Goal: Task Accomplishment & Management: Manage account settings

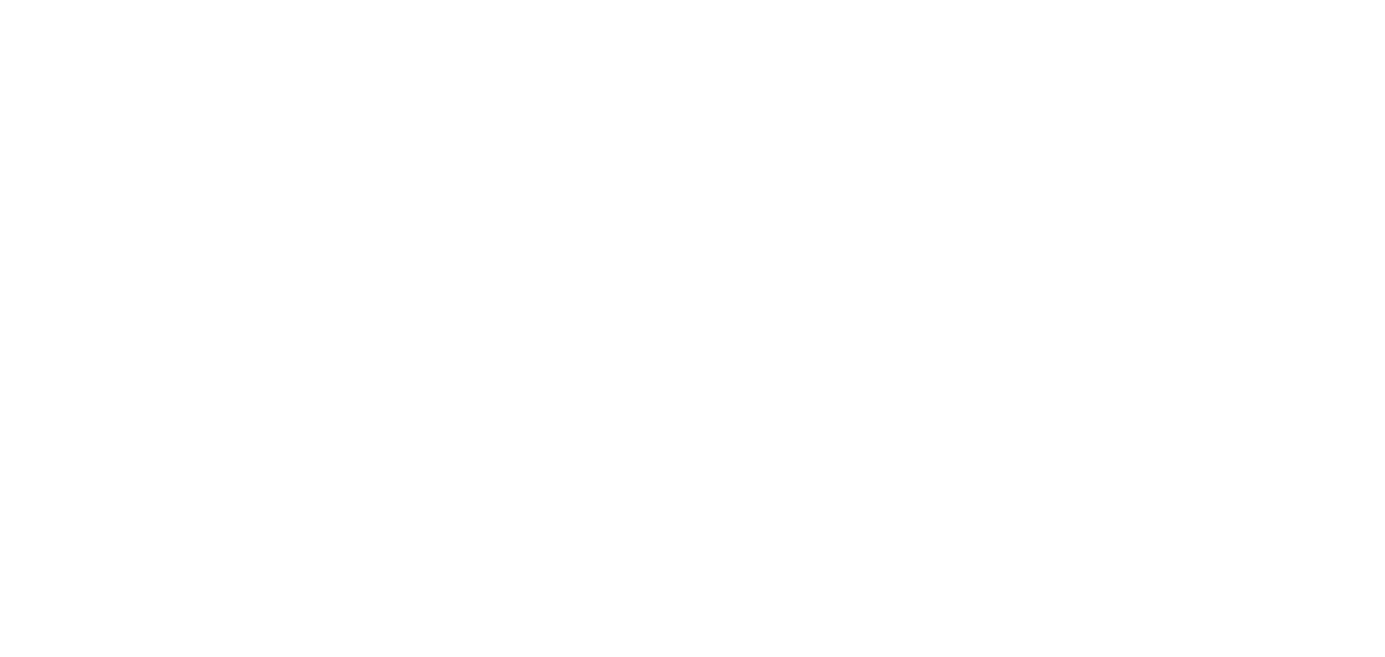
click at [621, 273] on body "Centro de preferencia de la privacidad Su privacidad Cookies técnicas Cookies d…" at bounding box center [692, 328] width 1385 height 657
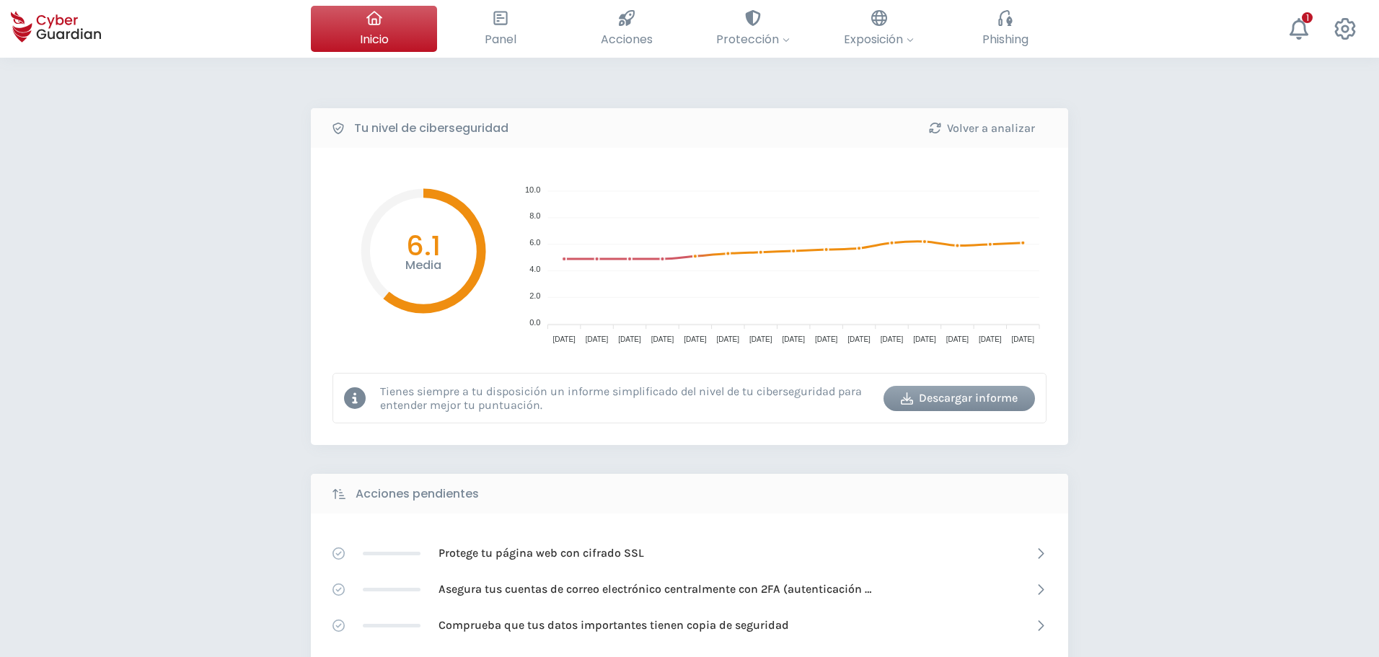
click at [255, 359] on div "Tu nivel de ciberseguridad Volver a analizar Media 6.1 10.0 10.0 8.0 8.0 6.0 6.…" at bounding box center [689, 642] width 1379 height 1169
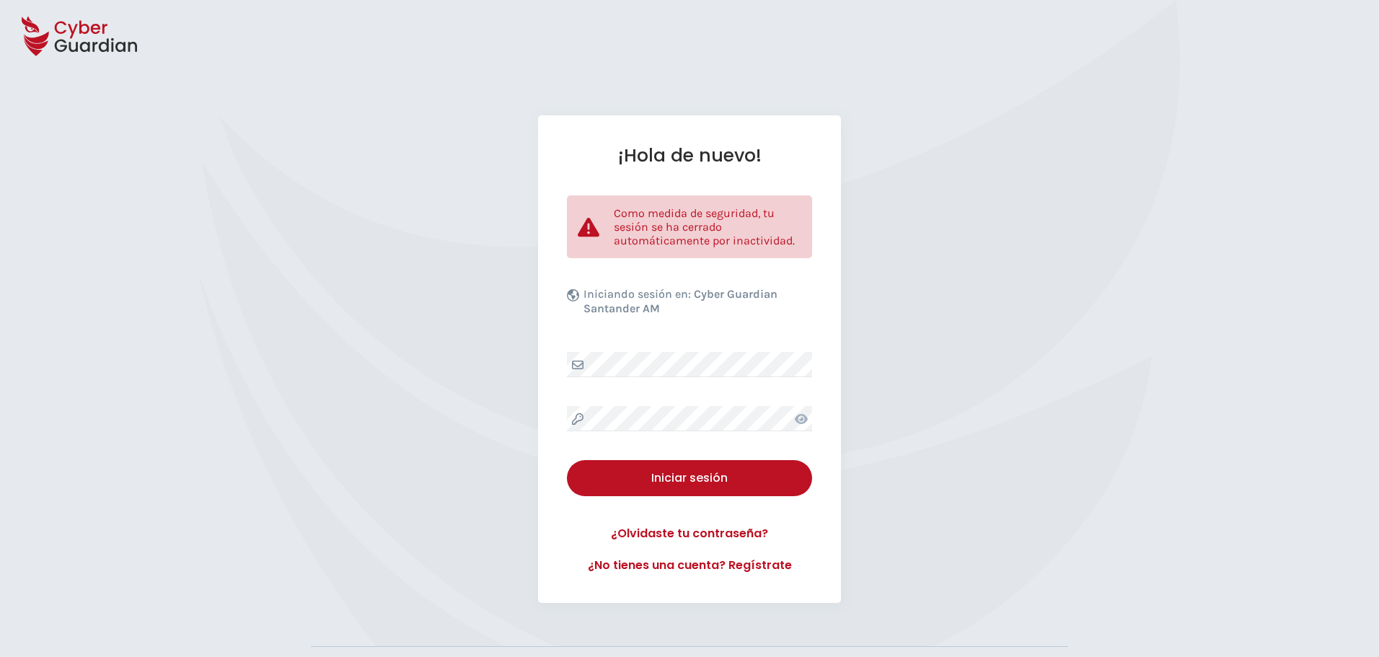
click at [941, 214] on div "¡Hola de nuevo! Como medida de seguridad, tu sesión se ha cerrado automáticamen…" at bounding box center [689, 359] width 1379 height 488
click at [912, 189] on div "¡Hola de nuevo! Como medida de seguridad, tu sesión se ha cerrado automáticamen…" at bounding box center [689, 359] width 1379 height 488
